Goal: Check status: Check status

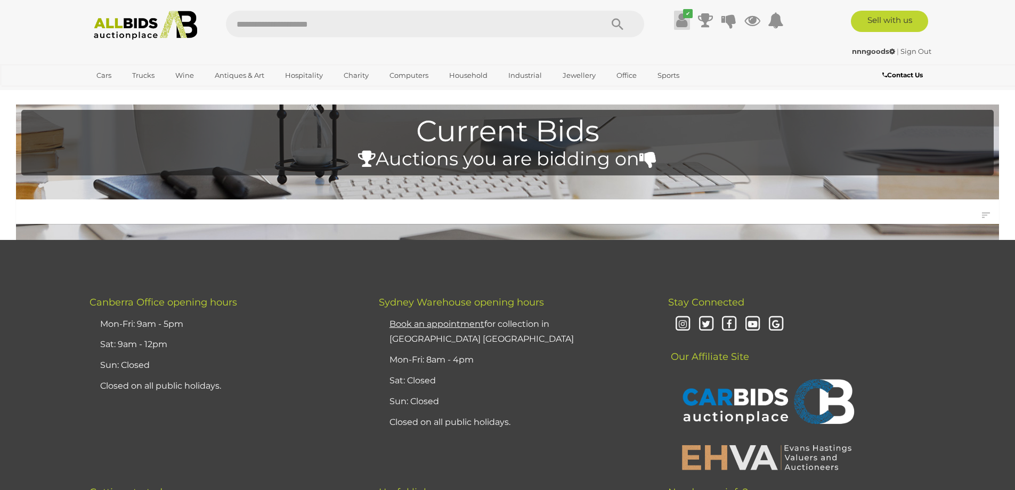
click at [683, 21] on icon at bounding box center [681, 20] width 11 height 19
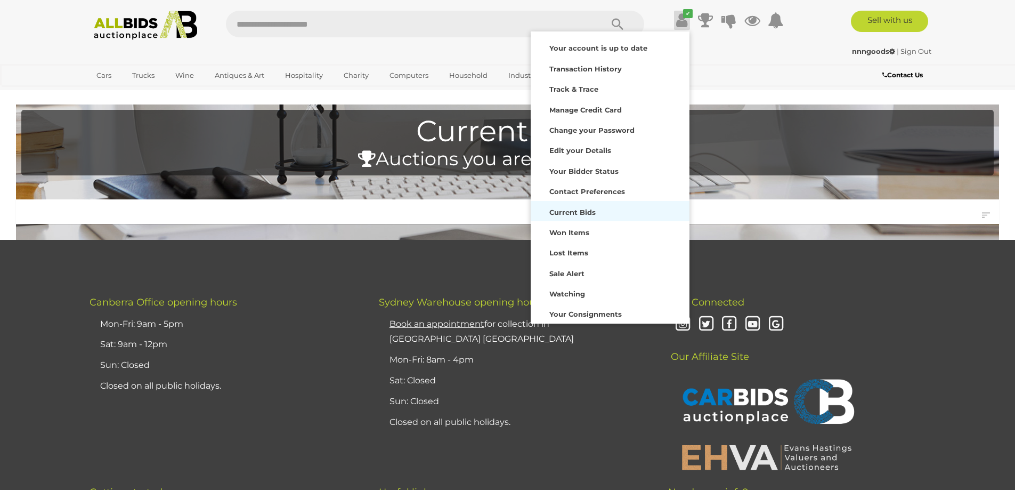
click at [572, 209] on strong "Current Bids" at bounding box center [572, 212] width 46 height 9
